Goal: Transaction & Acquisition: Purchase product/service

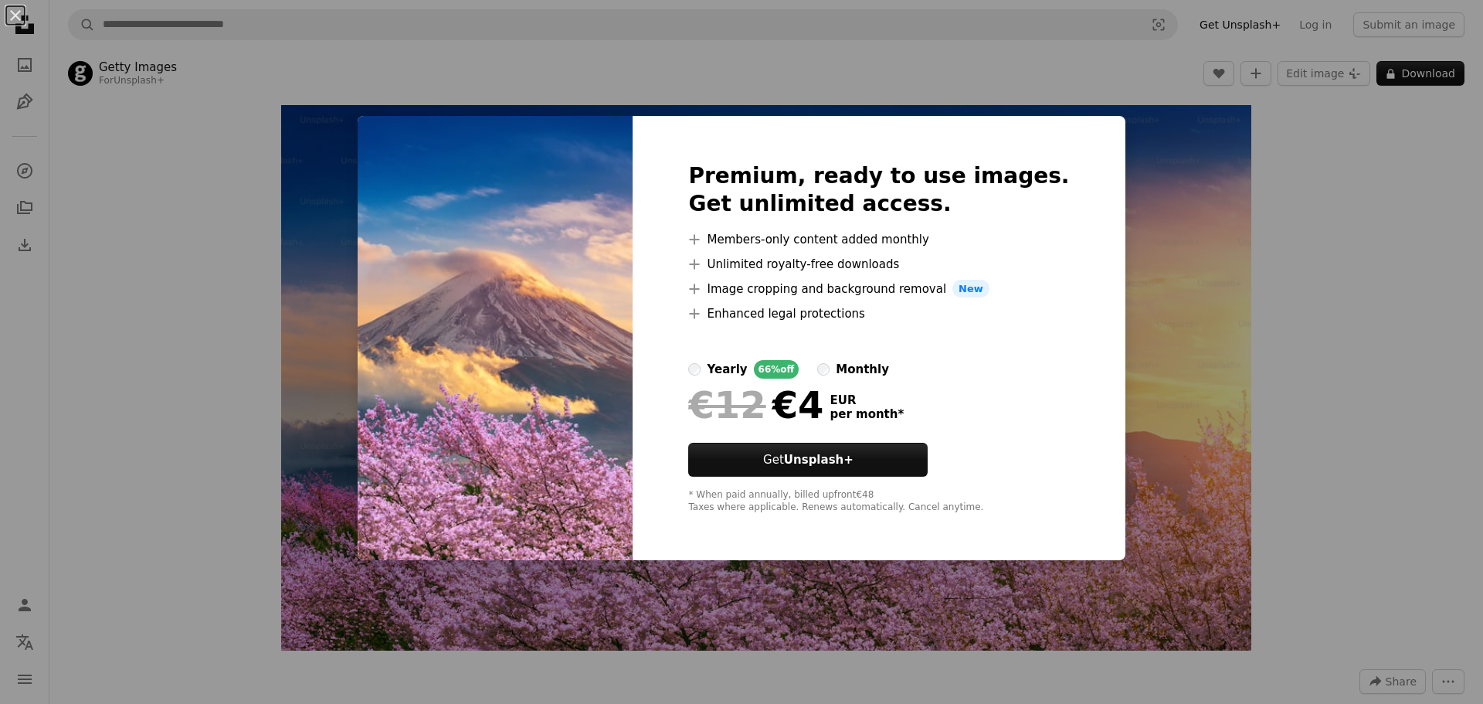
click at [1155, 198] on div "An X shape Premium, ready to use images. Get unlimited access. A plus sign Memb…" at bounding box center [741, 352] width 1483 height 704
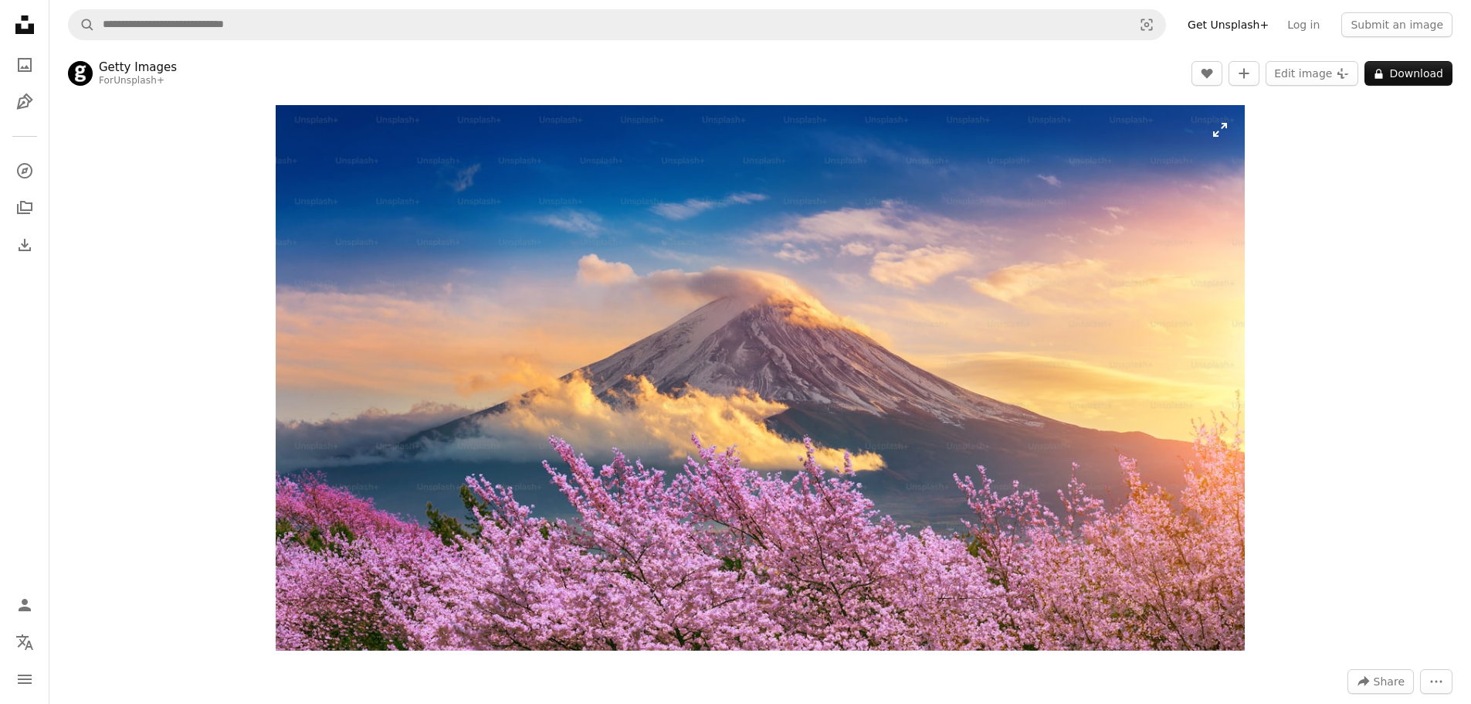
click at [1217, 137] on img "Zoom in on this image" at bounding box center [760, 377] width 969 height 545
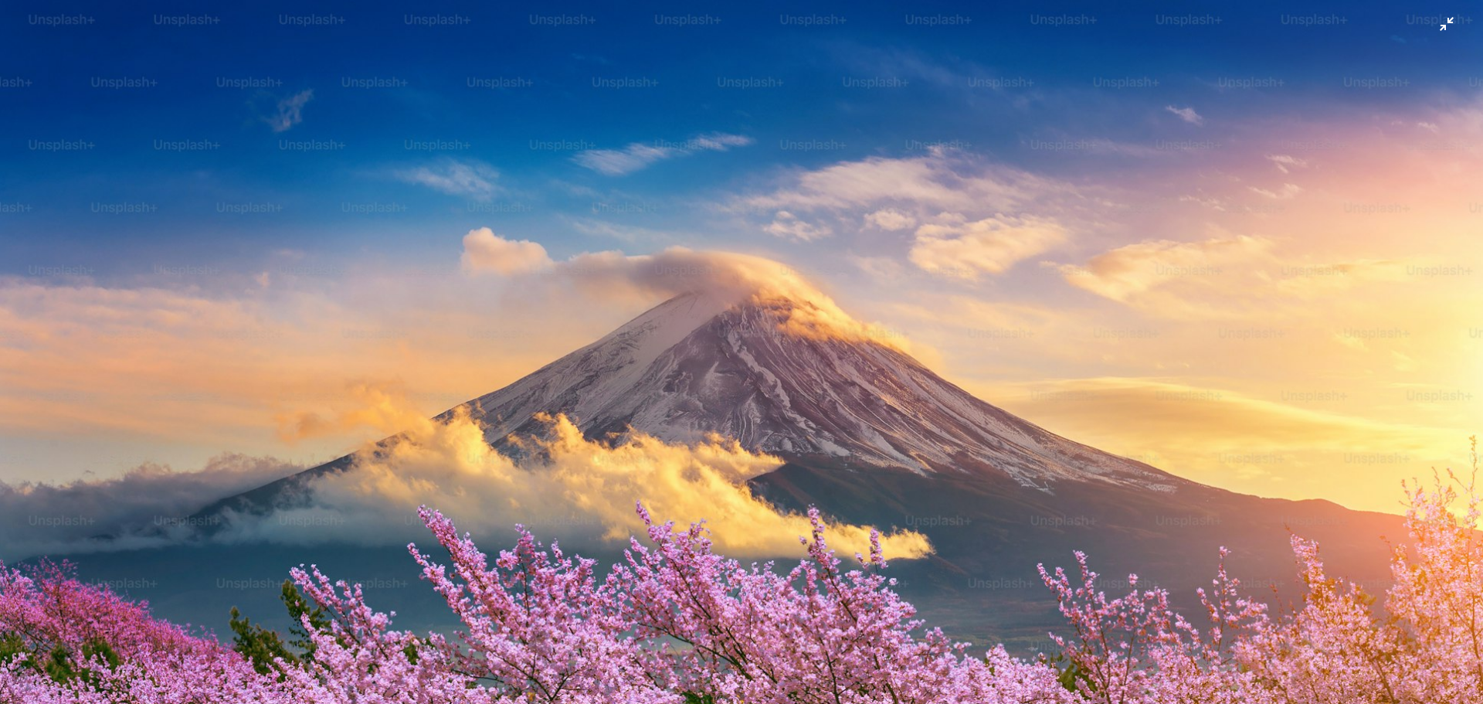
scroll to position [59, 0]
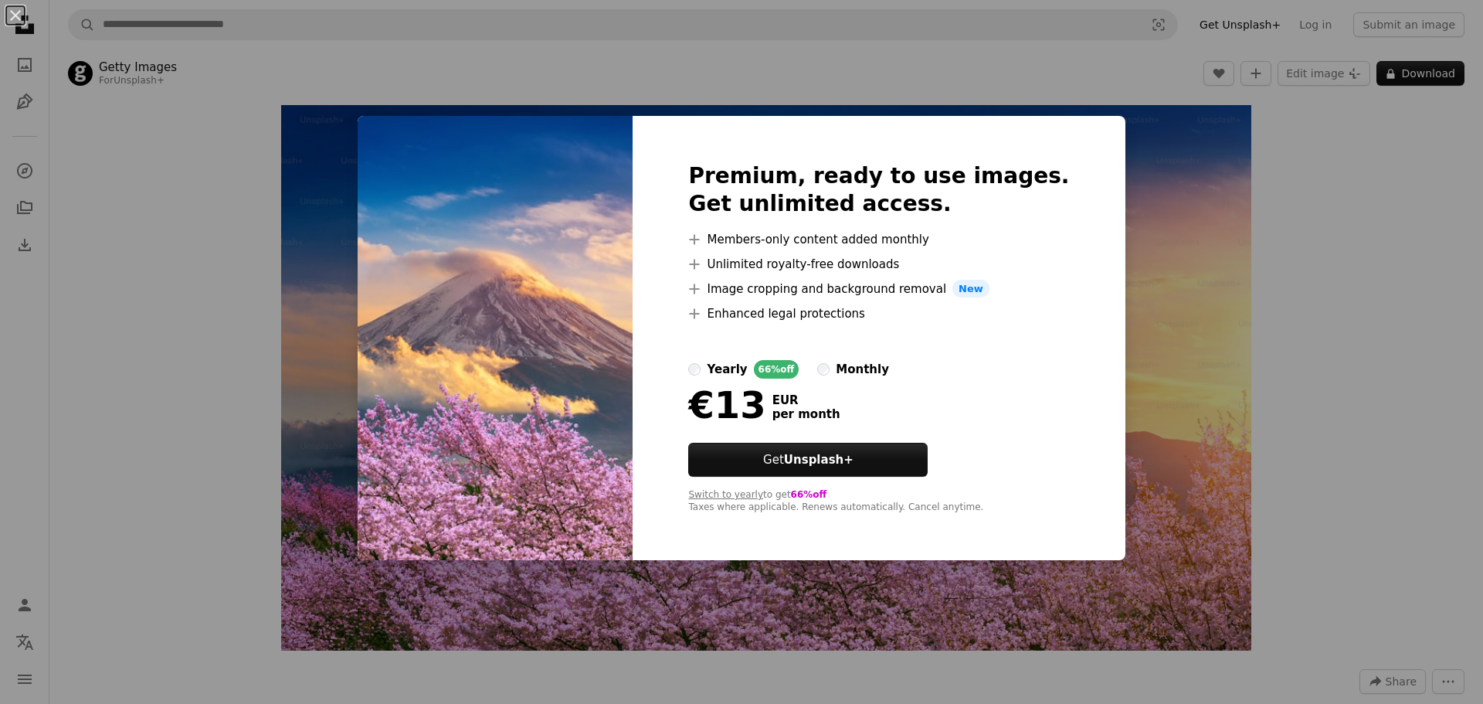
click at [747, 370] on div "yearly" at bounding box center [727, 369] width 40 height 19
click at [860, 370] on div "monthly" at bounding box center [862, 369] width 53 height 19
click at [741, 369] on div "yearly" at bounding box center [727, 369] width 40 height 19
click at [308, 320] on div "An X shape Premium, ready to use images. Get unlimited access. A plus sign Memb…" at bounding box center [741, 352] width 1483 height 704
